Goal: Feedback & Contribution: Submit feedback/report problem

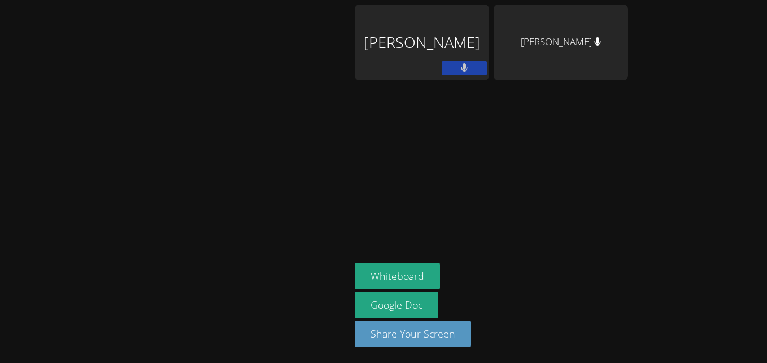
click at [307, 125] on div at bounding box center [175, 182] width 341 height 354
click at [417, 42] on div "Canani Cobb" at bounding box center [422, 43] width 134 height 76
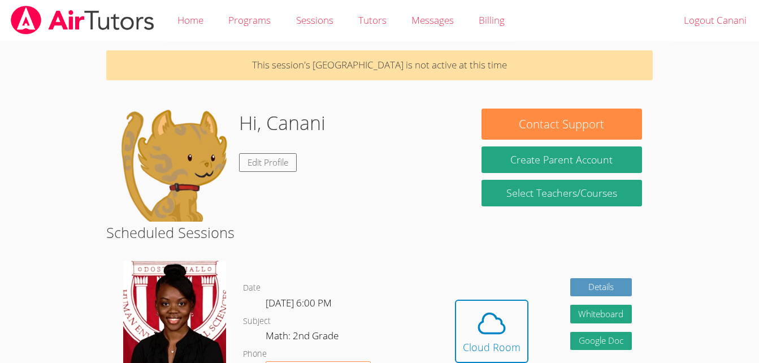
scroll to position [106, 0]
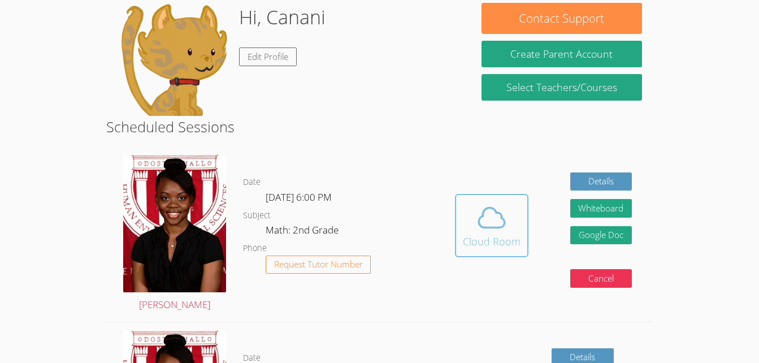
click at [493, 229] on icon at bounding box center [492, 218] width 32 height 32
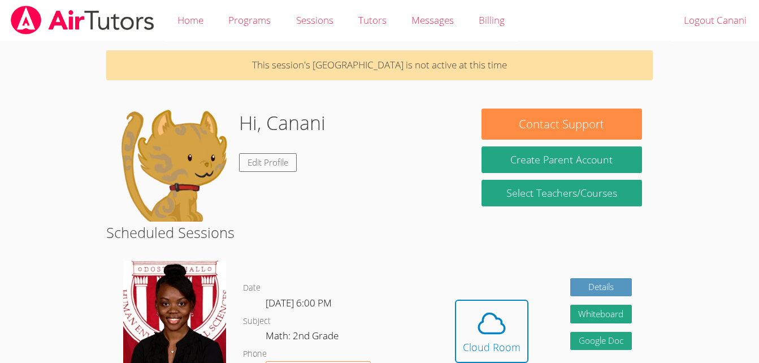
drag, startPoint x: 0, startPoint y: 0, endPoint x: 493, endPoint y: 229, distance: 543.3
drag, startPoint x: 493, startPoint y: 229, endPoint x: 355, endPoint y: 132, distance: 168.6
click at [355, 132] on div "Hi, Canani Edit Profile" at bounding box center [288, 164] width 342 height 113
click at [485, 319] on icon at bounding box center [492, 323] width 32 height 32
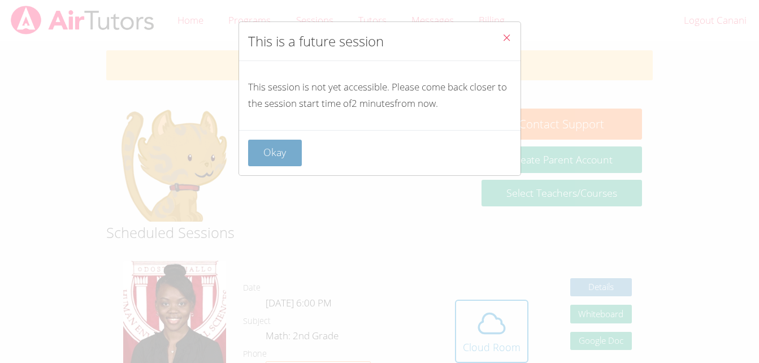
click at [267, 150] on button "Okay" at bounding box center [275, 153] width 54 height 27
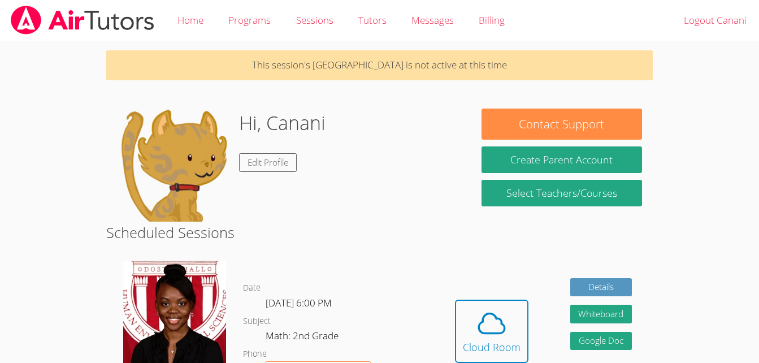
click at [339, 176] on div "Hi, Canani Edit Profile" at bounding box center [288, 164] width 342 height 113
click at [383, 167] on div "Hi, Canani Edit Profile" at bounding box center [288, 164] width 342 height 113
drag, startPoint x: 383, startPoint y: 167, endPoint x: 374, endPoint y: 113, distance: 55.0
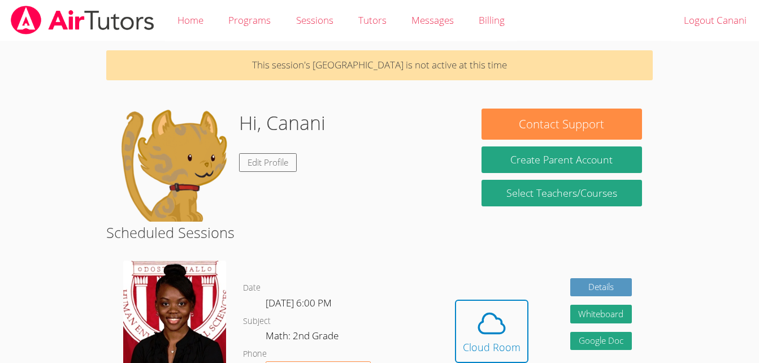
click at [374, 113] on div "Hi, Canani Edit Profile" at bounding box center [288, 164] width 342 height 113
drag, startPoint x: 374, startPoint y: 113, endPoint x: 375, endPoint y: 120, distance: 7.4
click at [375, 120] on div "Hi, Canani Edit Profile" at bounding box center [288, 164] width 342 height 113
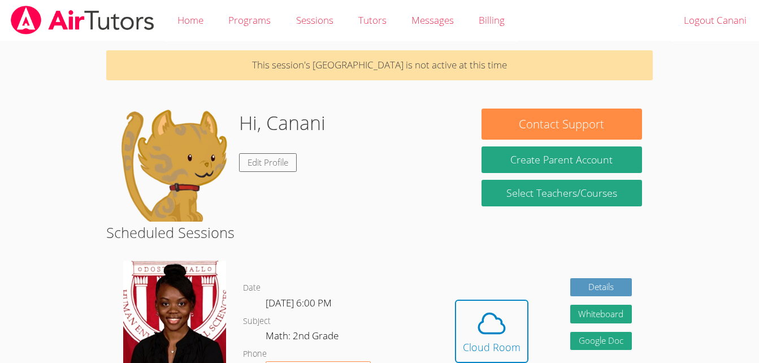
click at [471, 229] on h2 "Scheduled Sessions" at bounding box center [379, 231] width 546 height 21
click at [434, 188] on div "Hi, Canani Edit Profile" at bounding box center [288, 164] width 342 height 113
click at [649, 116] on div "Contact Support Create Parent Account Select Teachers/Courses" at bounding box center [562, 160] width 182 height 105
click at [486, 328] on icon at bounding box center [492, 323] width 32 height 32
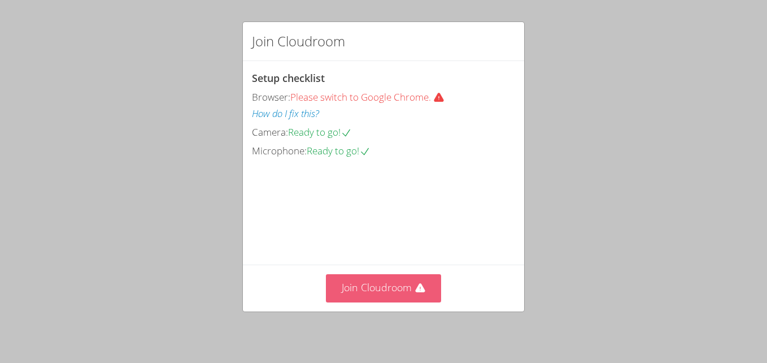
click at [415, 284] on icon at bounding box center [420, 287] width 11 height 11
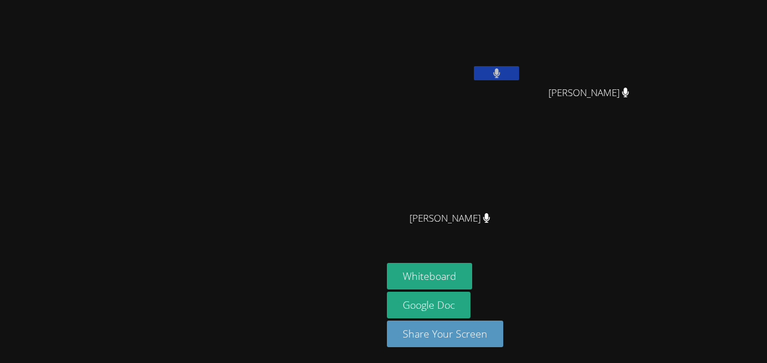
click at [145, 257] on video at bounding box center [191, 159] width 169 height 210
click at [500, 74] on icon at bounding box center [496, 73] width 7 height 10
click at [503, 72] on icon at bounding box center [497, 73] width 12 height 10
click at [519, 66] on button at bounding box center [496, 73] width 45 height 14
click at [660, 186] on div "[PERSON_NAME] [PERSON_NAME] [PERSON_NAME] [PERSON_NAME] [PERSON_NAME]" at bounding box center [523, 128] width 273 height 246
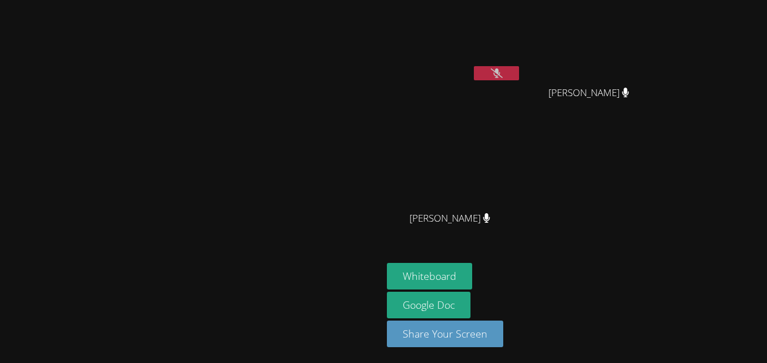
click at [503, 68] on icon at bounding box center [497, 73] width 12 height 10
click at [500, 68] on icon at bounding box center [496, 73] width 7 height 10
click at [503, 68] on icon at bounding box center [497, 73] width 12 height 10
click at [500, 68] on icon at bounding box center [496, 73] width 7 height 10
click at [503, 68] on icon at bounding box center [497, 73] width 12 height 10
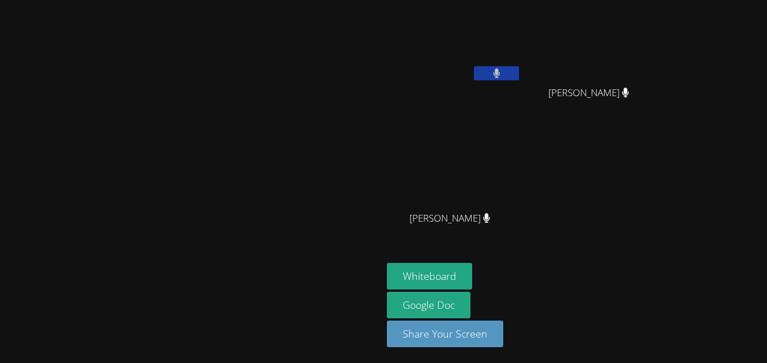
click at [500, 68] on icon at bounding box center [496, 73] width 7 height 10
click at [503, 69] on icon at bounding box center [497, 73] width 12 height 10
click at [500, 69] on icon at bounding box center [496, 73] width 7 height 10
click at [503, 69] on icon at bounding box center [497, 73] width 12 height 10
click at [500, 69] on icon at bounding box center [496, 73] width 7 height 10
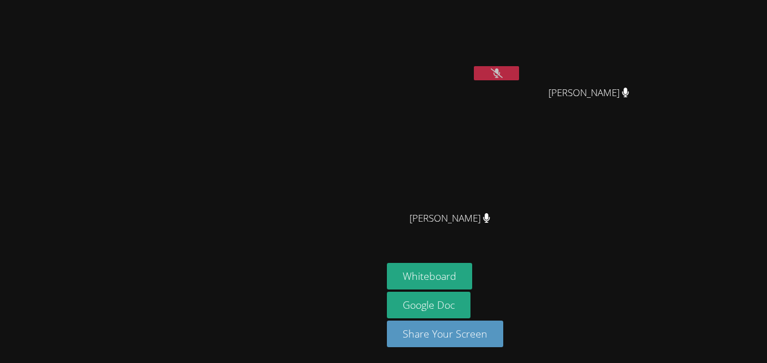
click at [276, 193] on video at bounding box center [191, 159] width 169 height 210
click at [503, 71] on icon at bounding box center [497, 73] width 12 height 10
click at [500, 71] on icon at bounding box center [496, 73] width 7 height 10
click at [503, 71] on icon at bounding box center [497, 73] width 12 height 10
click at [500, 71] on icon at bounding box center [496, 73] width 7 height 10
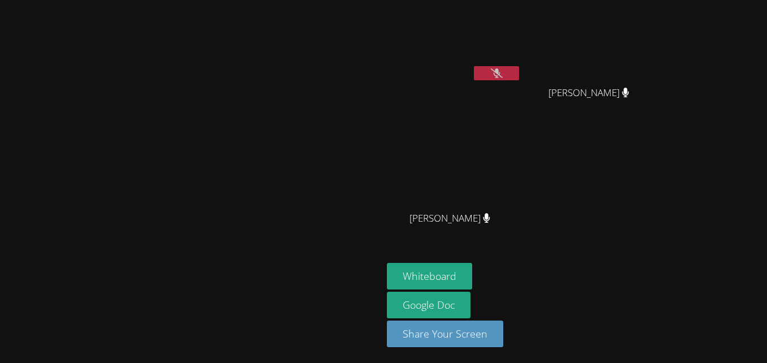
click at [503, 71] on icon at bounding box center [497, 73] width 12 height 10
click at [519, 73] on button at bounding box center [496, 73] width 45 height 14
click at [503, 69] on icon at bounding box center [497, 73] width 12 height 10
click at [500, 69] on icon at bounding box center [496, 73] width 7 height 10
click at [503, 69] on icon at bounding box center [497, 73] width 12 height 10
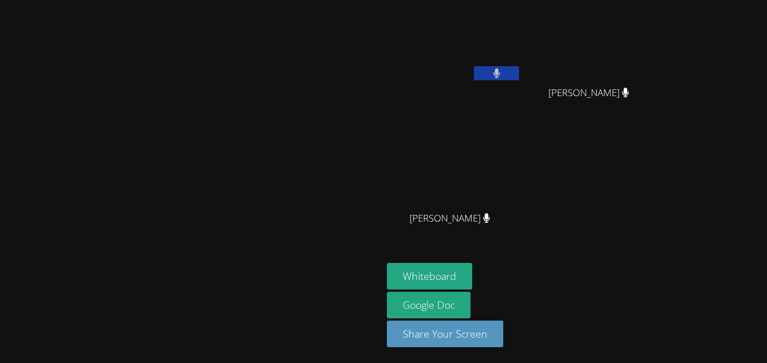
click at [500, 69] on icon at bounding box center [496, 73] width 7 height 10
click at [503, 69] on icon at bounding box center [497, 73] width 12 height 10
click at [500, 69] on icon at bounding box center [496, 73] width 7 height 10
click at [519, 66] on button at bounding box center [496, 73] width 45 height 14
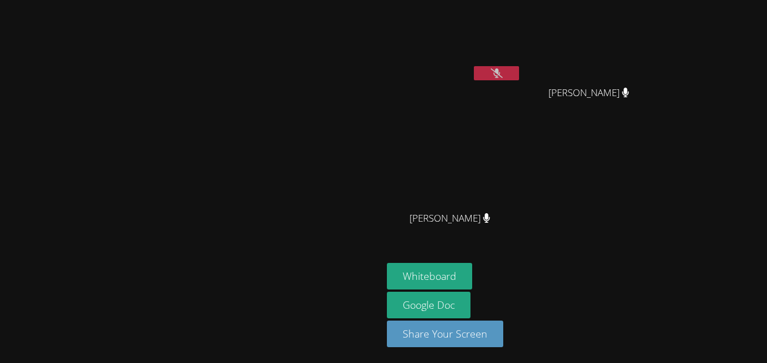
click at [519, 66] on button at bounding box center [496, 73] width 45 height 14
click at [503, 75] on icon at bounding box center [497, 73] width 12 height 10
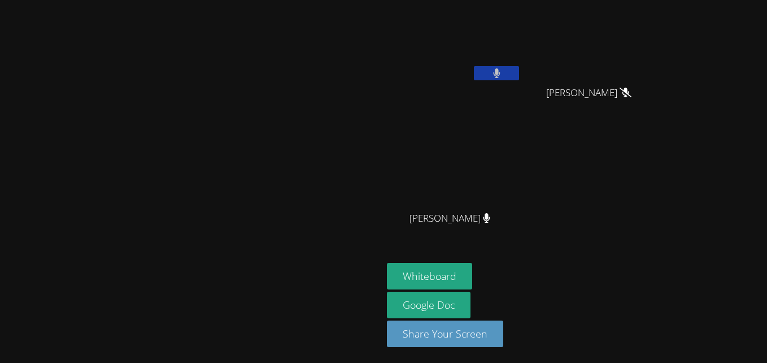
click at [519, 75] on button at bounding box center [496, 73] width 45 height 14
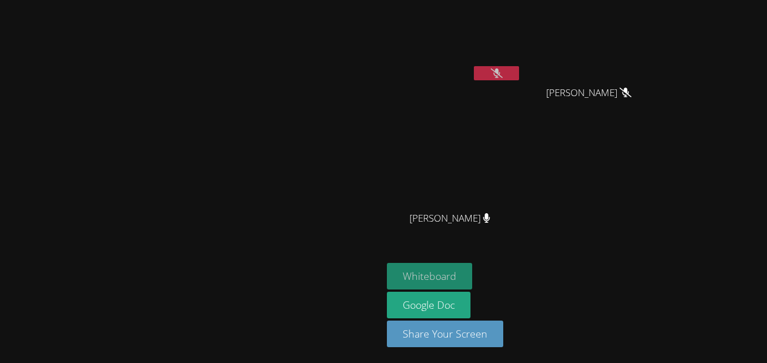
click at [472, 277] on button "Whiteboard" at bounding box center [429, 276] width 85 height 27
click at [503, 71] on icon at bounding box center [497, 73] width 12 height 10
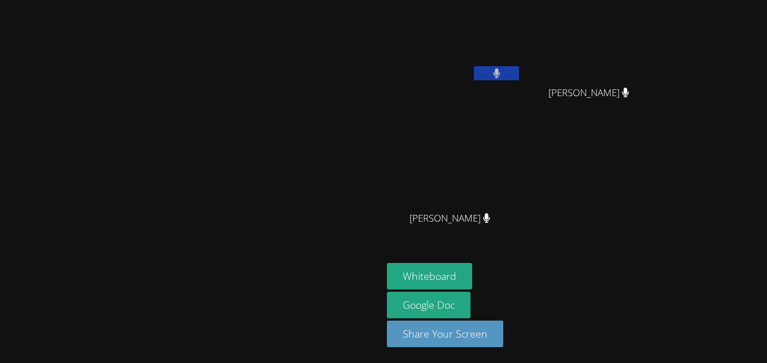
click at [500, 71] on icon at bounding box center [496, 73] width 7 height 10
click at [503, 71] on icon at bounding box center [497, 73] width 12 height 10
click at [500, 71] on icon at bounding box center [496, 73] width 7 height 10
click at [503, 71] on icon at bounding box center [497, 73] width 12 height 10
click at [500, 71] on icon at bounding box center [496, 73] width 7 height 10
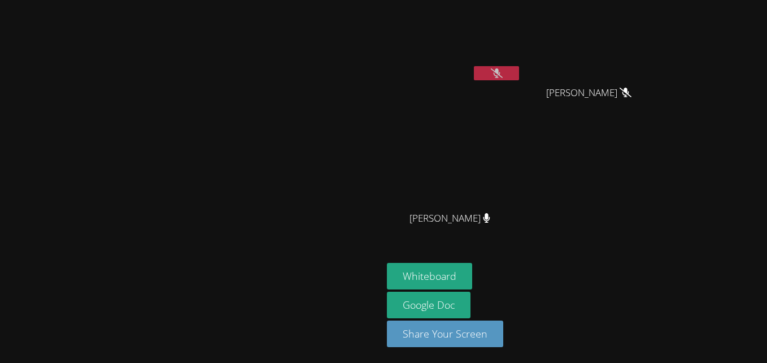
click at [503, 71] on icon at bounding box center [497, 73] width 12 height 10
click at [519, 71] on button at bounding box center [496, 73] width 45 height 14
click at [519, 68] on button at bounding box center [496, 73] width 45 height 14
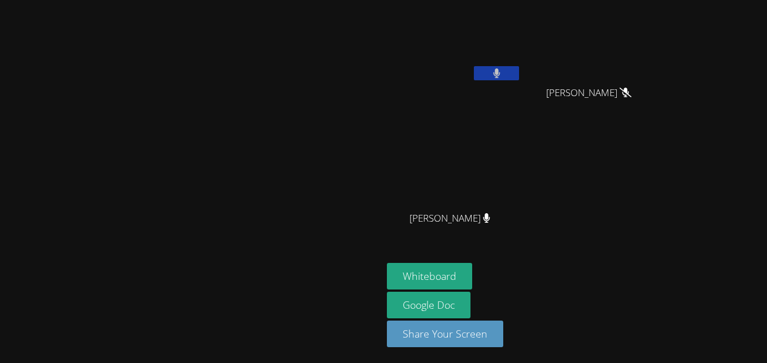
click at [519, 68] on button at bounding box center [496, 73] width 45 height 14
click at [519, 66] on button at bounding box center [496, 73] width 45 height 14
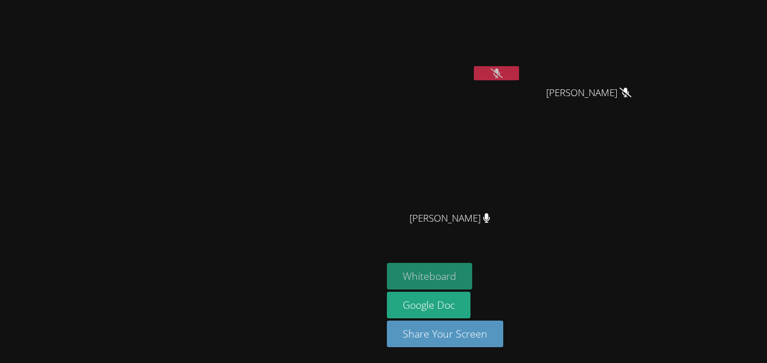
click at [472, 278] on button "Whiteboard" at bounding box center [429, 276] width 85 height 27
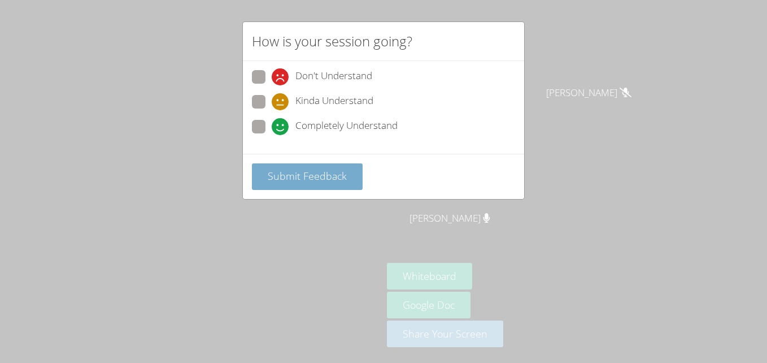
click at [308, 176] on span "Submit Feedback" at bounding box center [307, 176] width 79 height 14
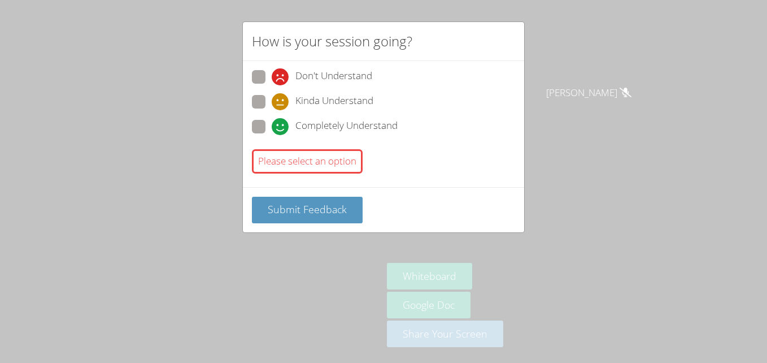
click at [272, 135] on span at bounding box center [272, 135] width 0 height 0
click at [272, 129] on input "Completely Understand" at bounding box center [277, 125] width 10 height 10
radio input "true"
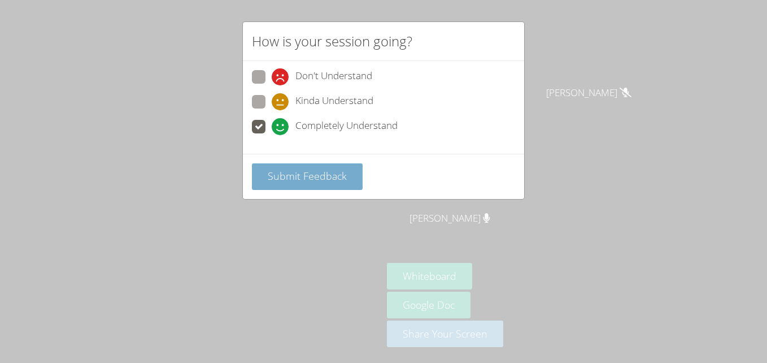
click at [289, 171] on span "Submit Feedback" at bounding box center [307, 176] width 79 height 14
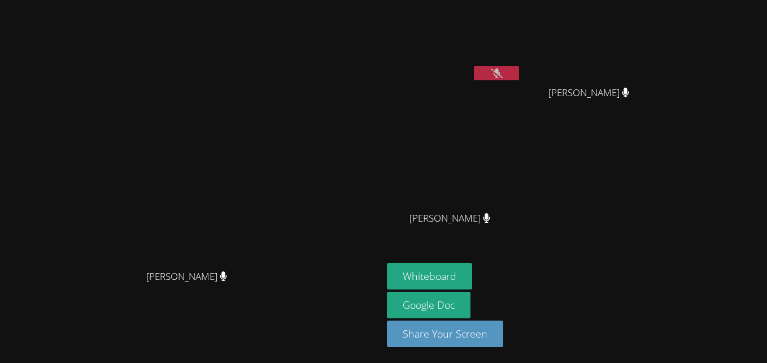
click at [519, 72] on button at bounding box center [496, 73] width 45 height 14
